Goal: Check status

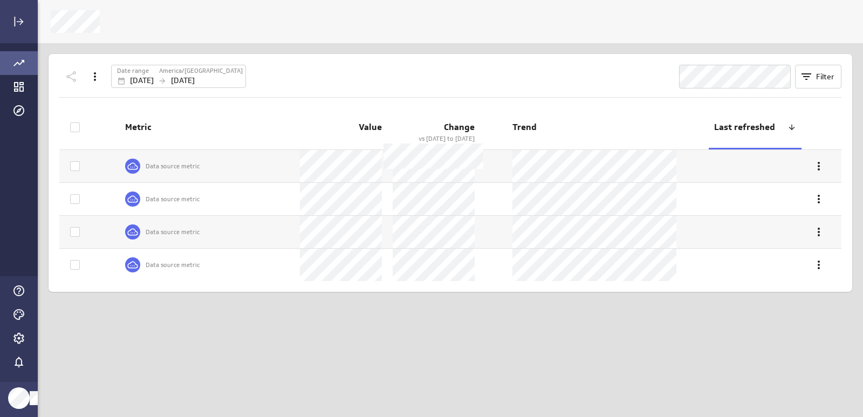
scroll to position [434, 842]
click at [158, 68] on div "Date range" at bounding box center [137, 70] width 41 height 9
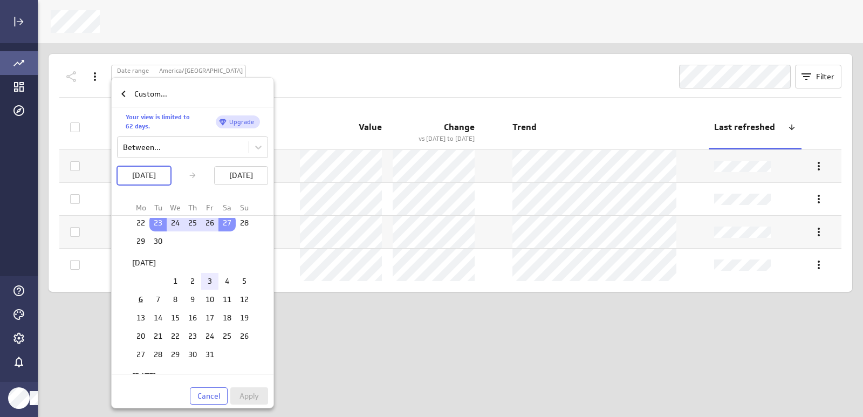
scroll to position [108, 0]
click at [135, 304] on td "6" at bounding box center [140, 300] width 17 height 17
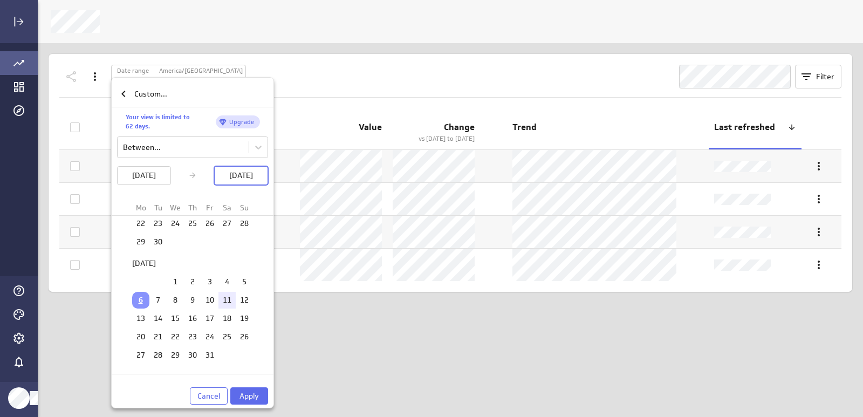
click at [228, 304] on td "11" at bounding box center [226, 300] width 17 height 17
click at [251, 396] on span "Apply" at bounding box center [248, 396] width 19 height 10
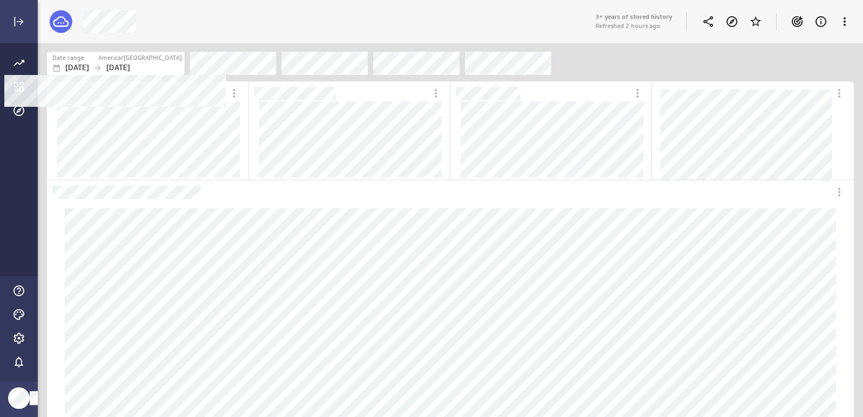
click at [97, 57] on div "Date range" at bounding box center [74, 57] width 45 height 9
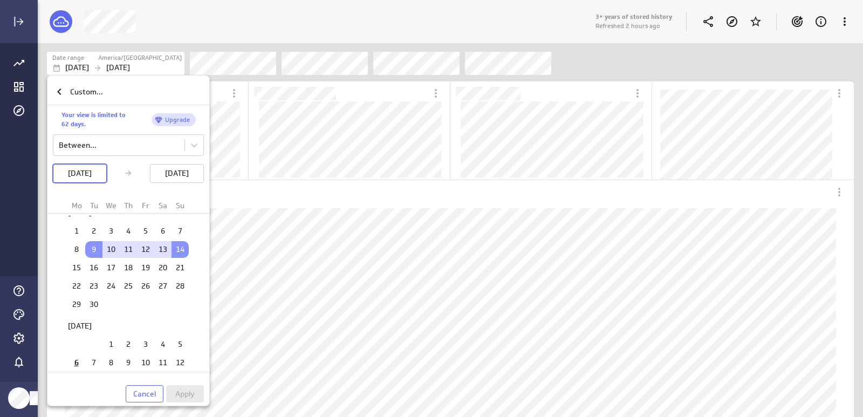
scroll to position [108, 0]
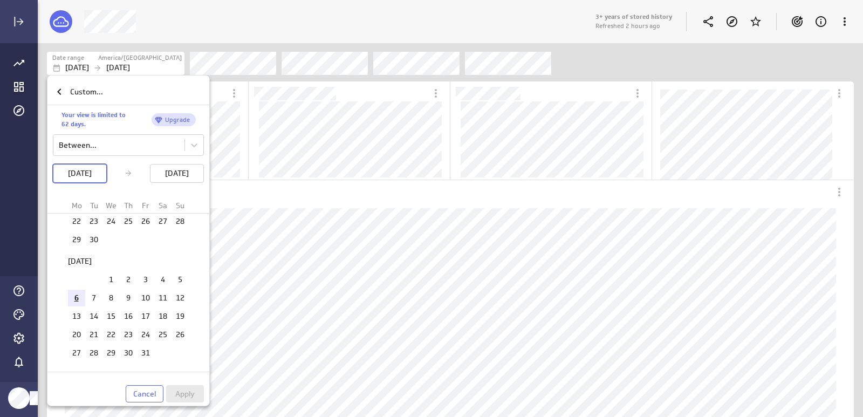
click at [74, 298] on td "6" at bounding box center [76, 298] width 17 height 17
click at [143, 293] on td "10" at bounding box center [145, 298] width 17 height 17
click at [194, 392] on span "Apply" at bounding box center [184, 394] width 19 height 10
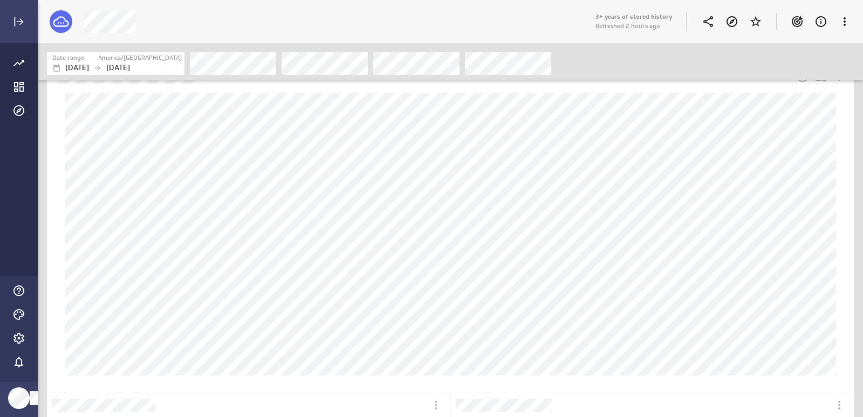
scroll to position [0, 0]
